Goal: Information Seeking & Learning: Compare options

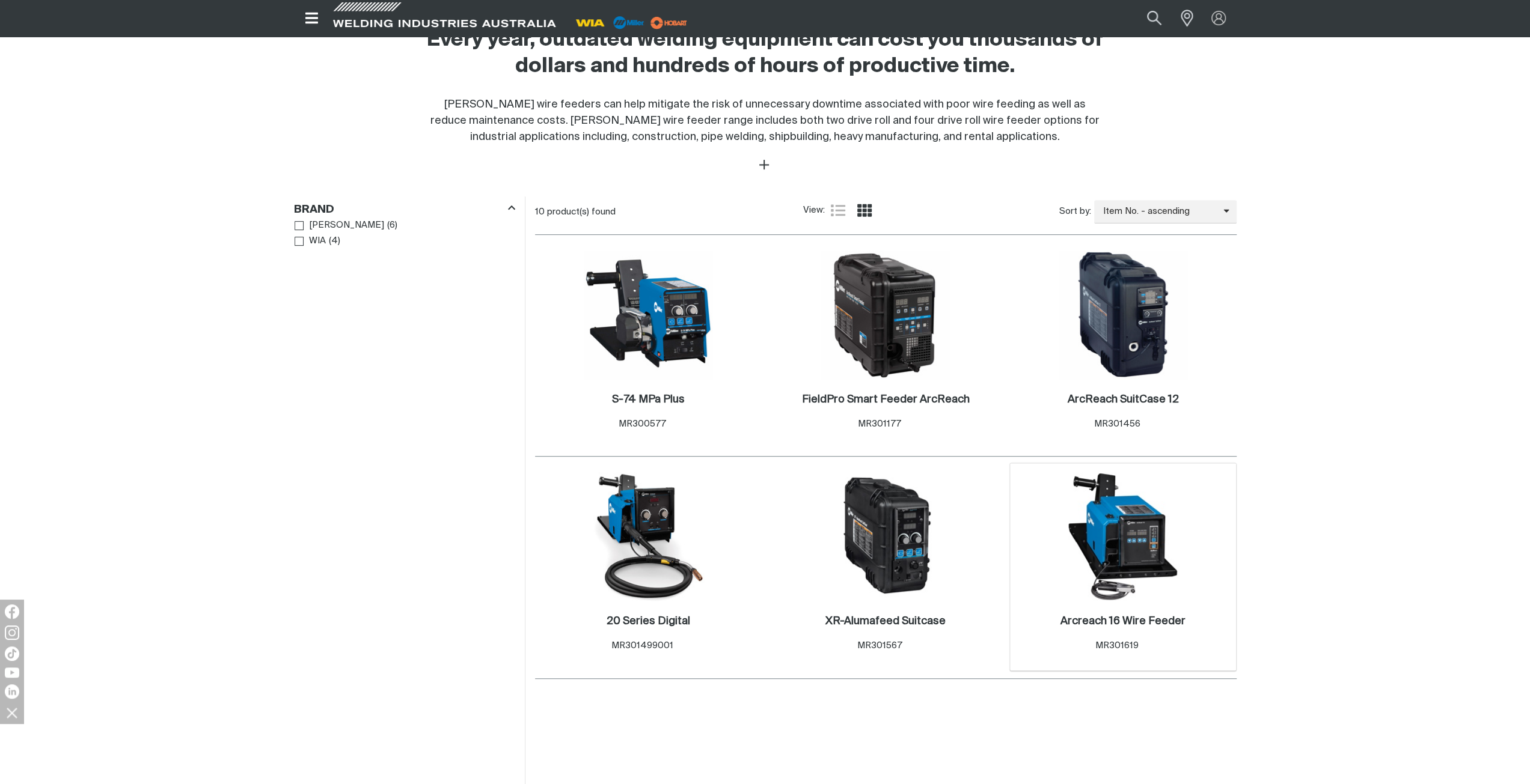
scroll to position [420, 0]
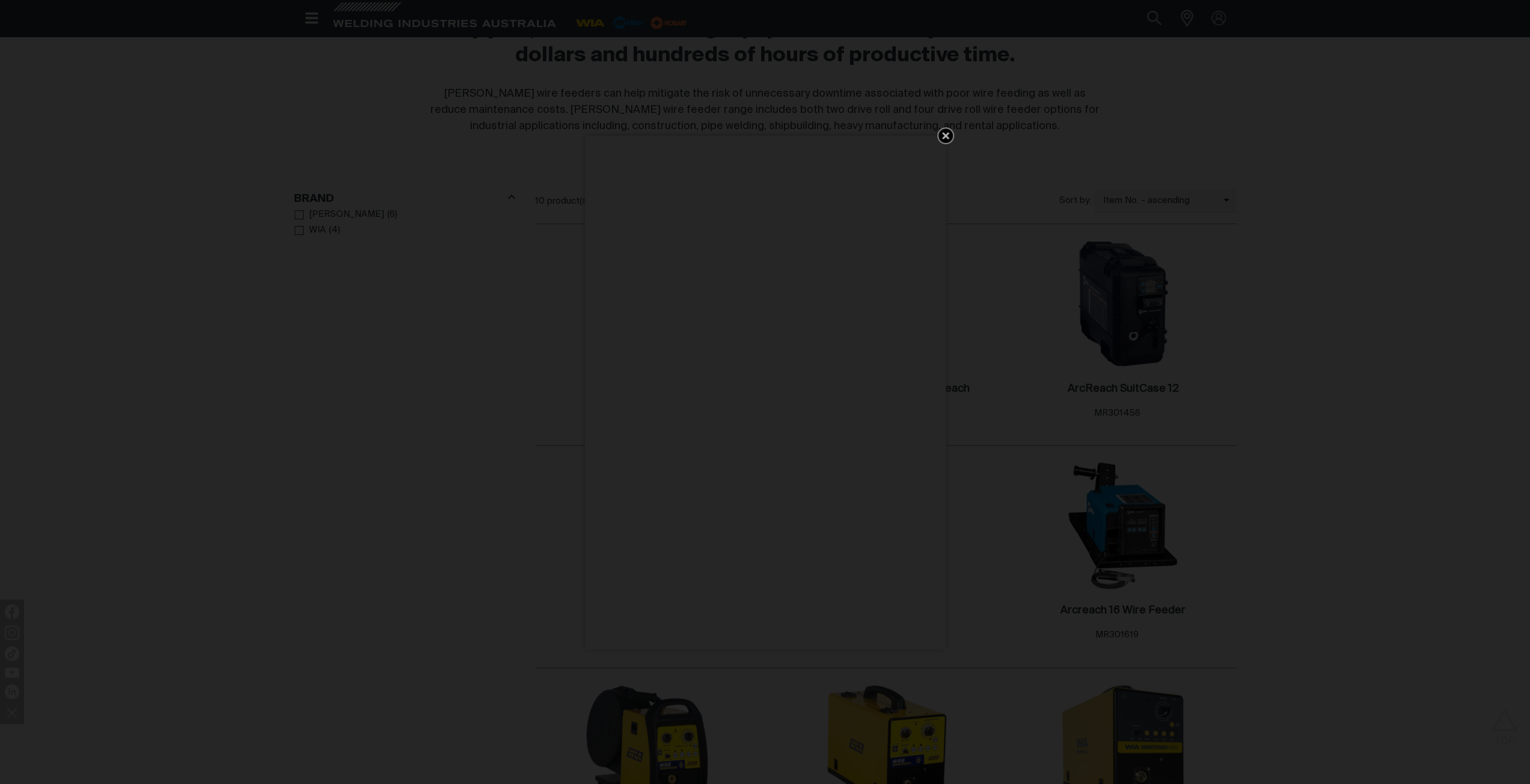
click at [947, 134] on icon "Get 5 WIA Welding Guides Free!" at bounding box center [945, 135] width 7 height 7
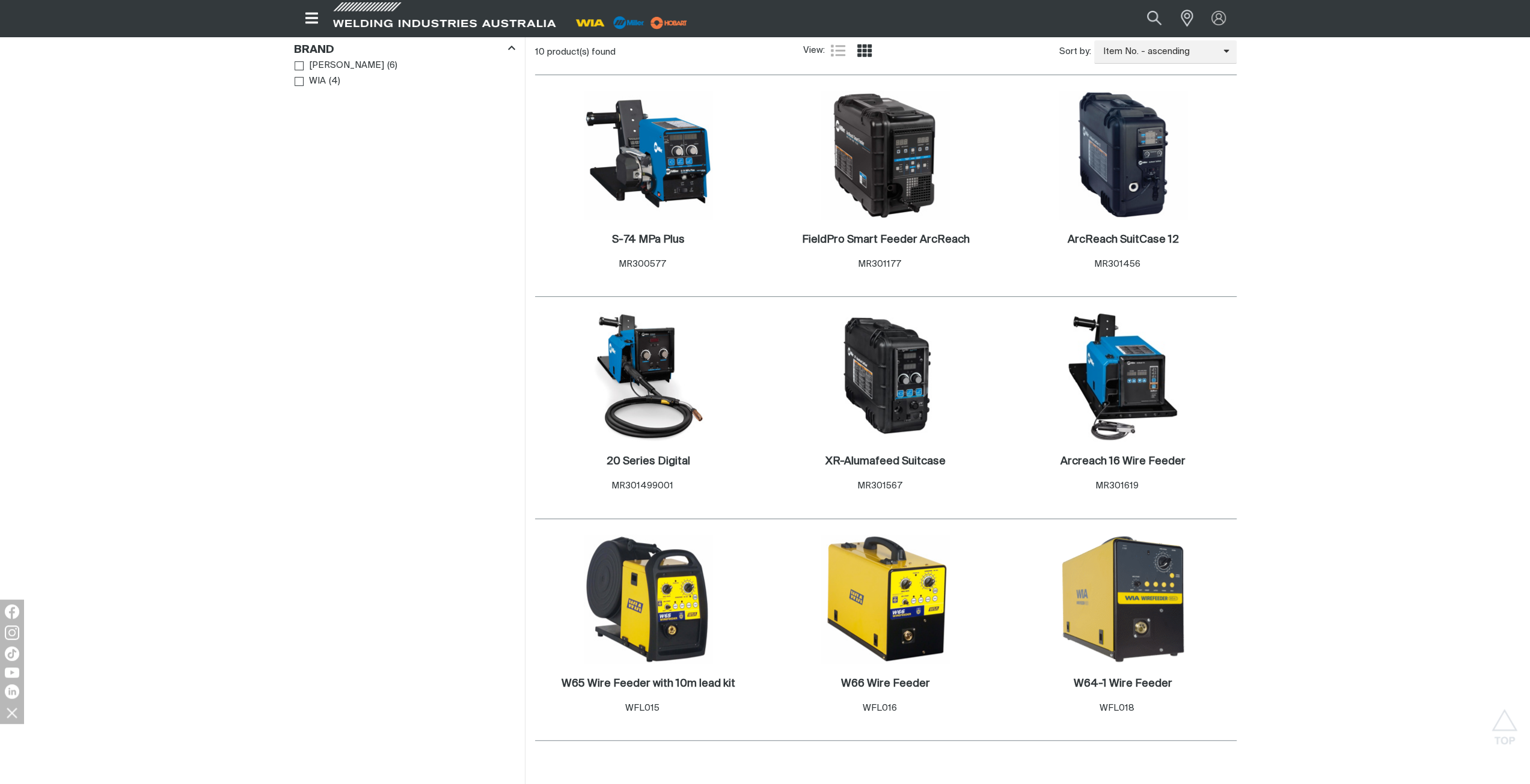
scroll to position [601, 0]
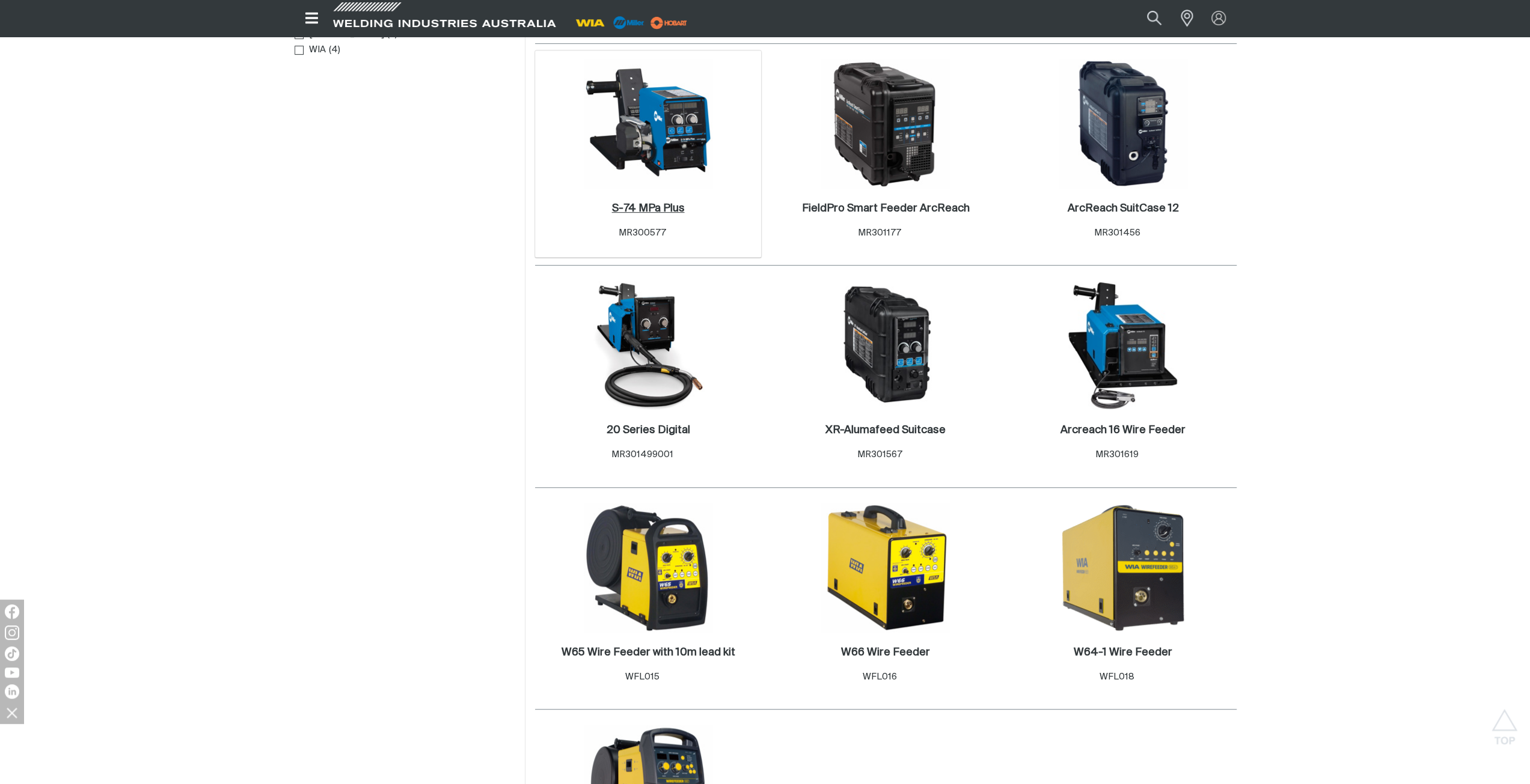
click at [643, 207] on h2 "S-74 MPa Plus ." at bounding box center [648, 209] width 73 height 11
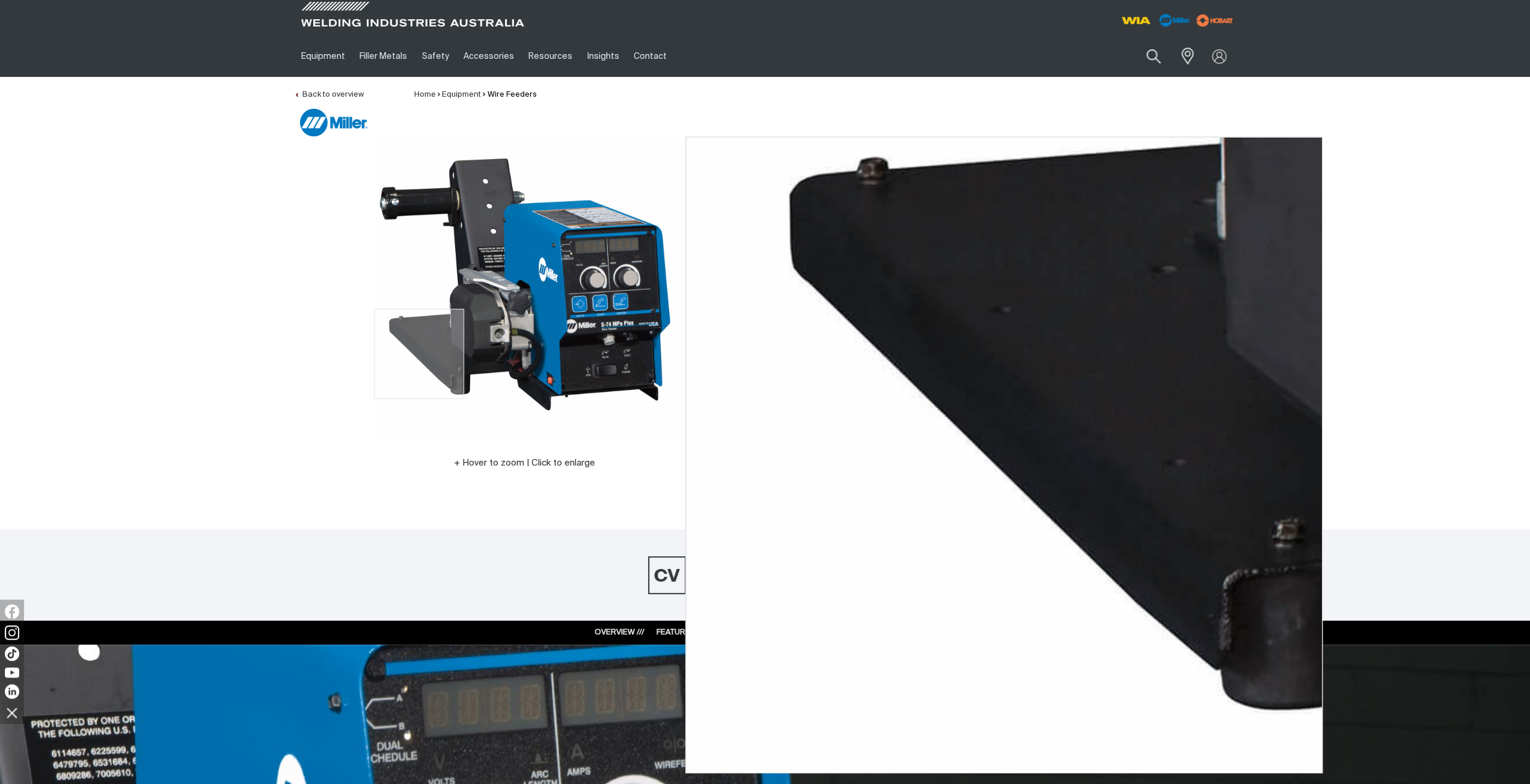
drag, startPoint x: 400, startPoint y: 354, endPoint x: 401, endPoint y: 348, distance: 6.1
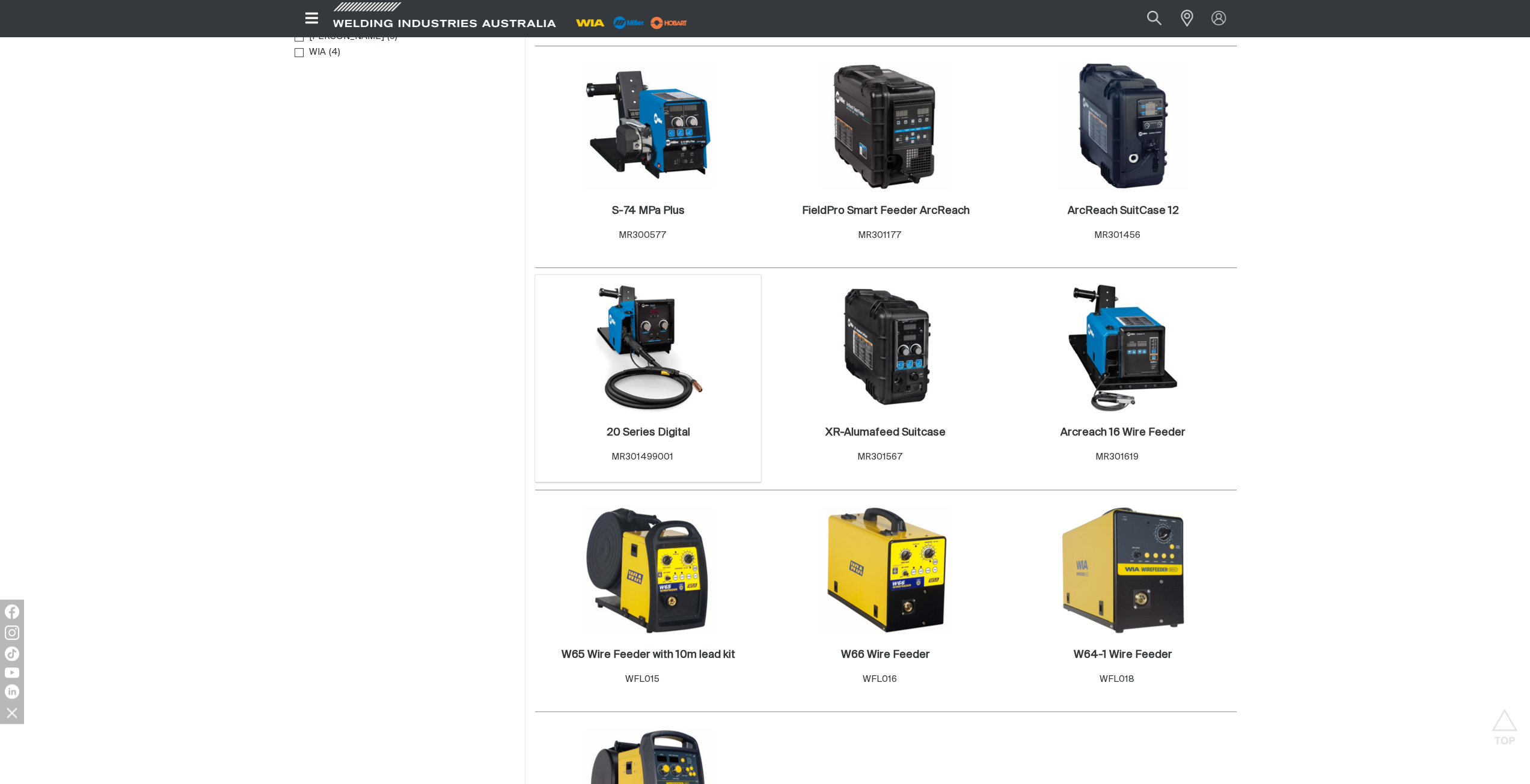
scroll to position [601, 0]
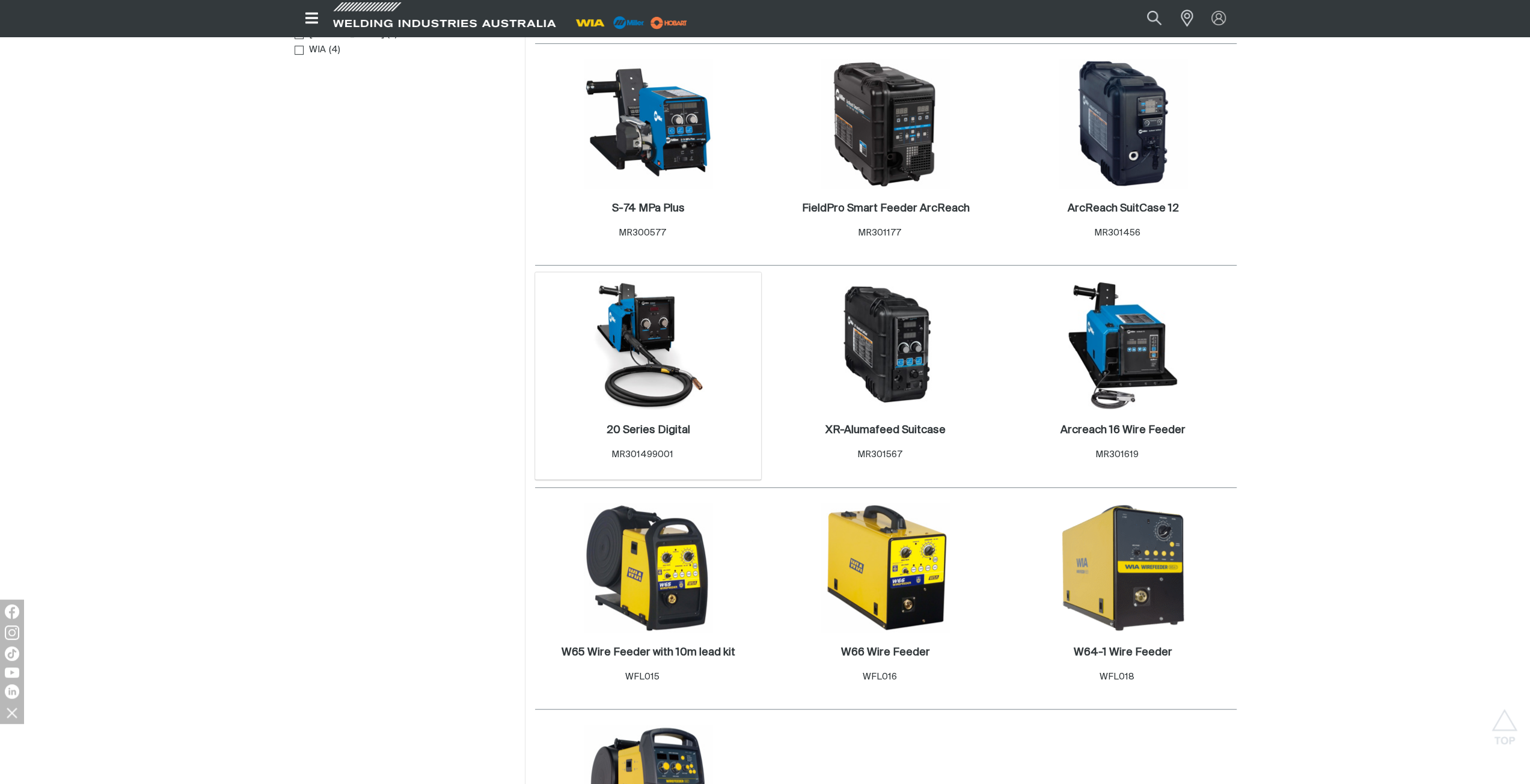
click at [657, 343] on img at bounding box center [648, 345] width 128 height 128
